Goal: Task Accomplishment & Management: Use online tool/utility

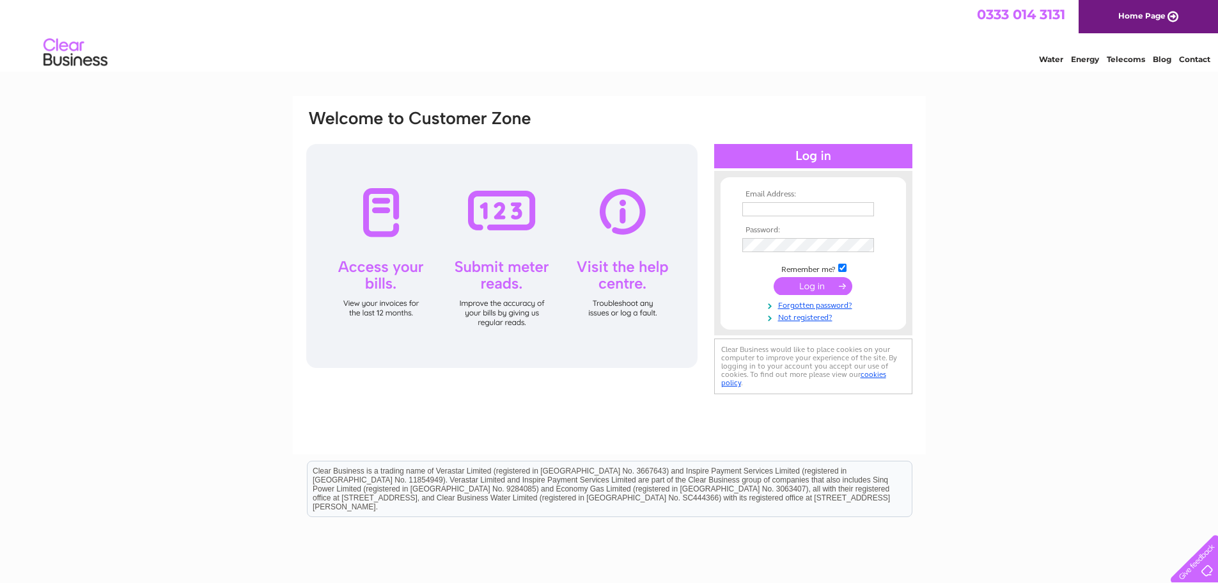
click at [836, 210] on input "text" at bounding box center [808, 209] width 132 height 14
type input "sparklehorseglasgow@gmail.com"
click at [796, 288] on input "submit" at bounding box center [813, 286] width 79 height 18
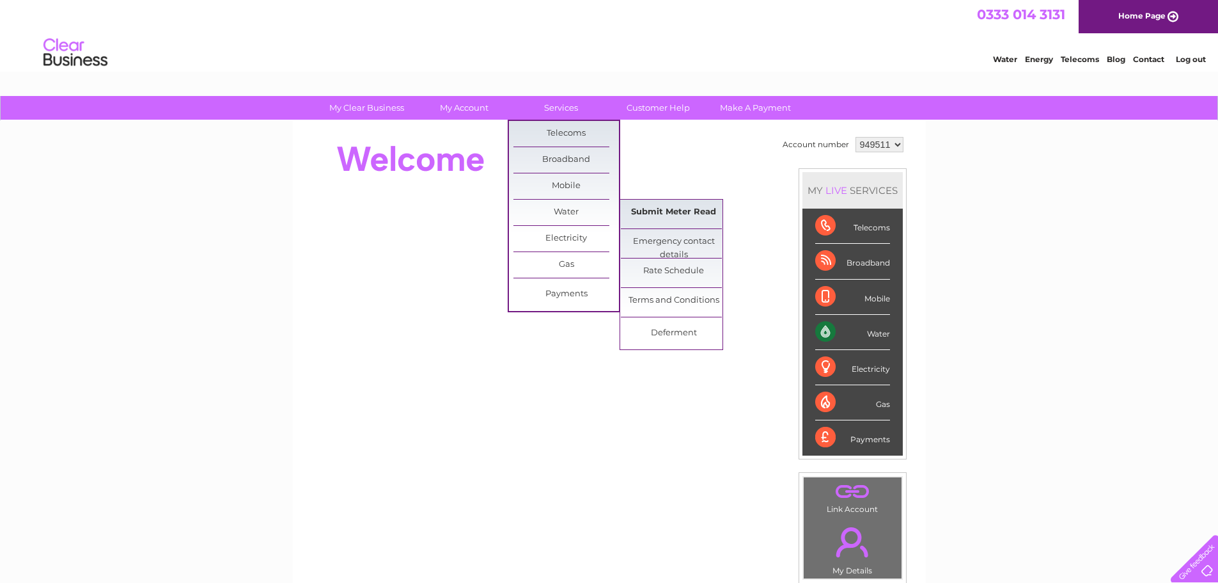
click at [680, 214] on link "Submit Meter Read" at bounding box center [674, 213] width 106 height 26
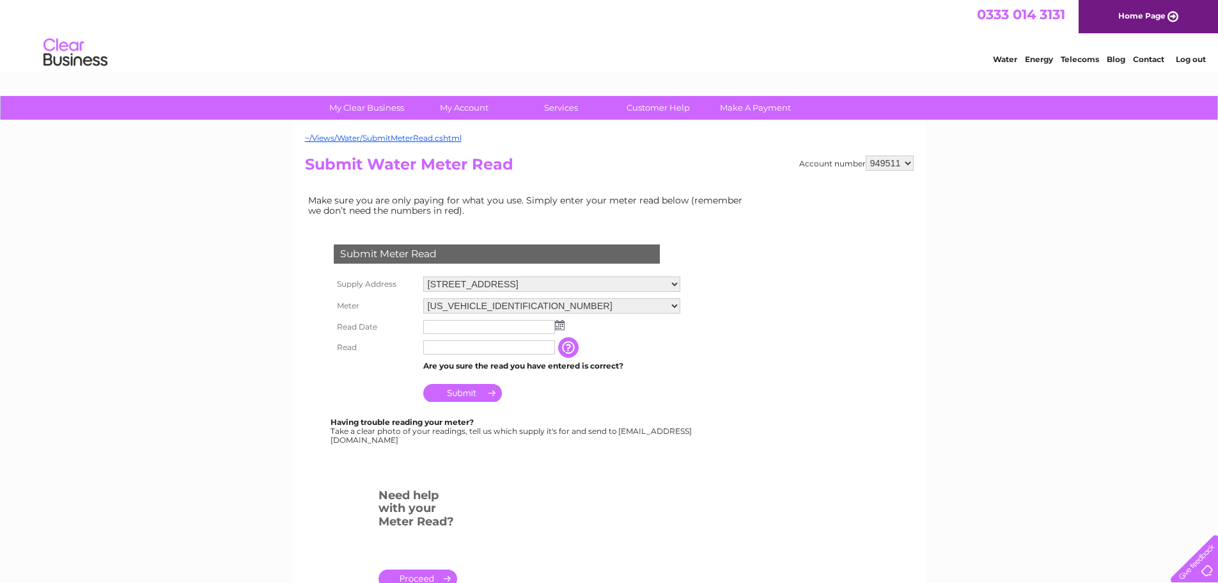
click at [671, 281] on select "326 Langside Rd, Glasgow, G42 8XR 16 Dowanhill Street, Glasgow, G11 5QS 21 Dixo…" at bounding box center [551, 283] width 257 height 15
select select "558538"
click at [423, 276] on select "326 Langside Rd, Glasgow, G42 8XR 16 Dowanhill Street, Glasgow, G11 5QS 21 Dixo…" at bounding box center [551, 284] width 257 height 17
click at [562, 329] on img at bounding box center [560, 325] width 10 height 10
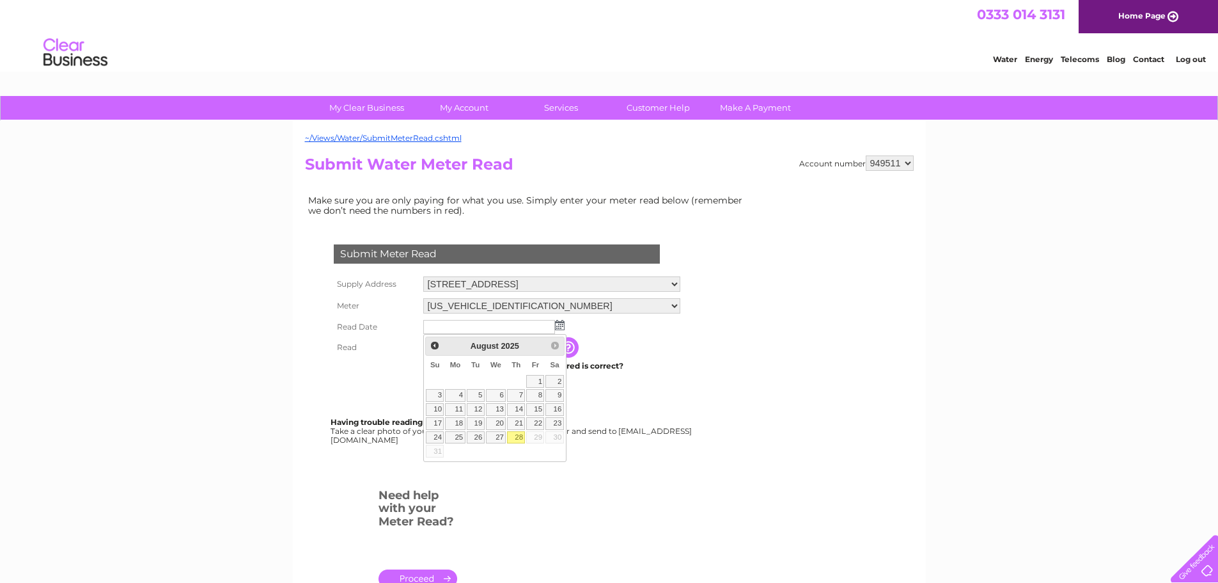
click at [514, 439] on link "28" at bounding box center [516, 437] width 18 height 13
type input "[DATE]"
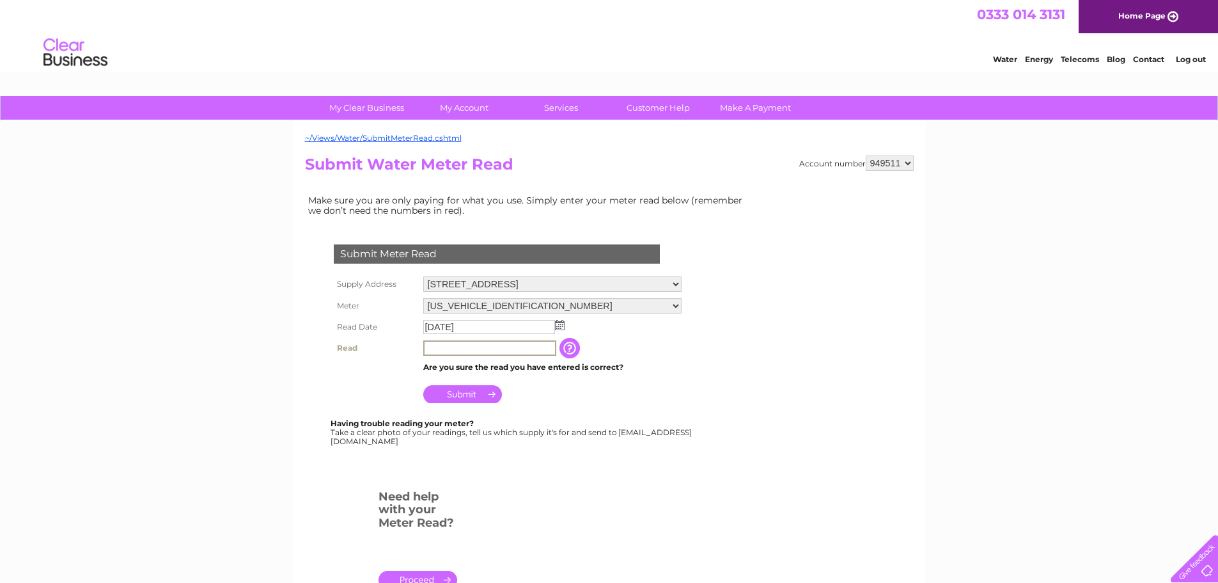
click at [489, 354] on input "text" at bounding box center [489, 347] width 133 height 15
type input "08603"
click at [468, 398] on input "Submit" at bounding box center [462, 393] width 79 height 18
